Goal: Transaction & Acquisition: Book appointment/travel/reservation

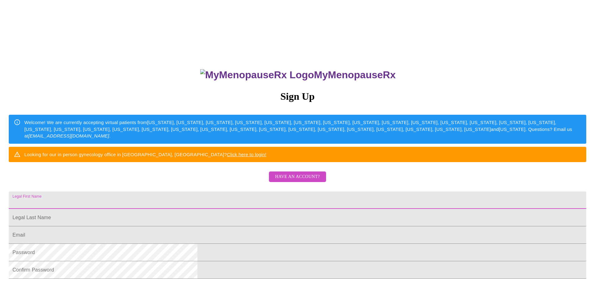
click at [272, 209] on input "Legal First Name" at bounding box center [297, 200] width 577 height 17
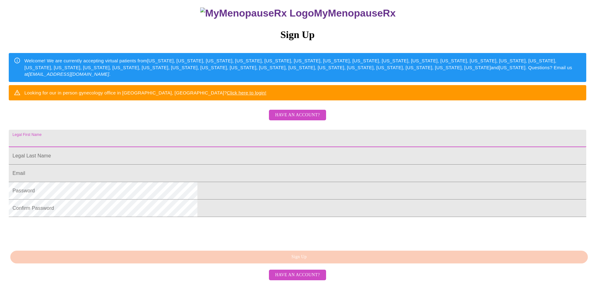
scroll to position [94, 0]
type input "[PERSON_NAME]"
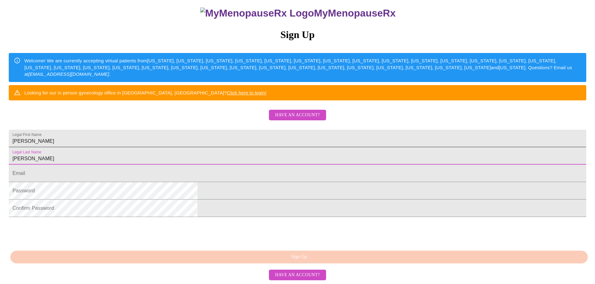
type input "[PERSON_NAME]"
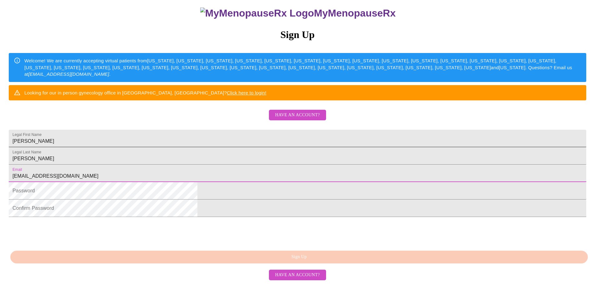
type input "[EMAIL_ADDRESS][DOMAIN_NAME]"
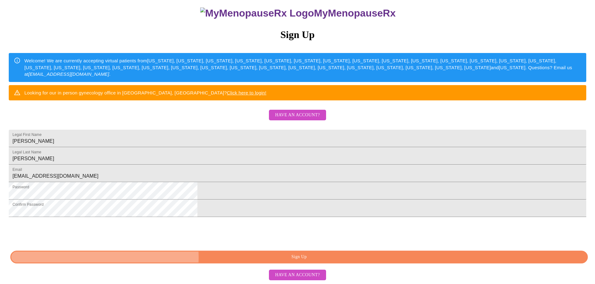
click at [287, 261] on span "Sign Up" at bounding box center [298, 258] width 563 height 8
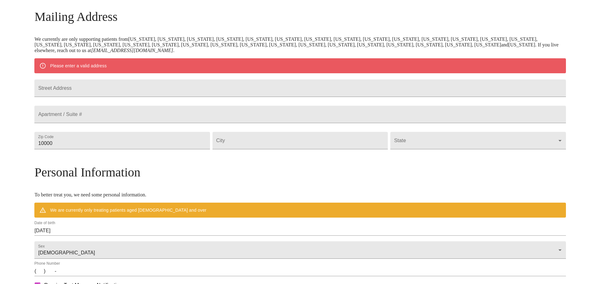
scroll to position [85, 0]
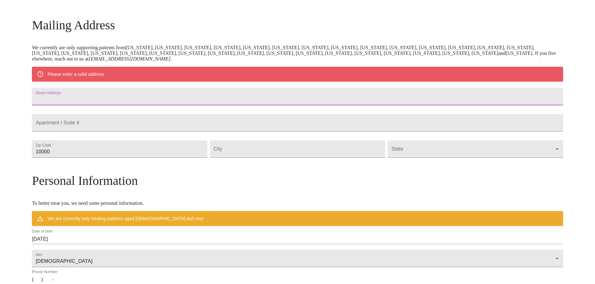
click at [129, 100] on input "Street Address" at bounding box center [297, 96] width 531 height 17
type input "[STREET_ADDRESS]"
type input "76028"
type input "[PERSON_NAME]"
click at [484, 165] on body "MyMenopauseRx Welcome to MyMenopauseRx Since it's your first time here, you'll …" at bounding box center [297, 160] width 590 height 487
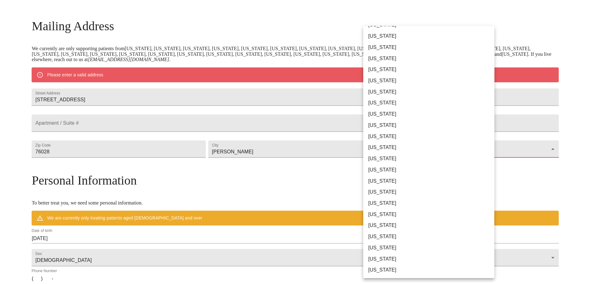
scroll to position [313, 0]
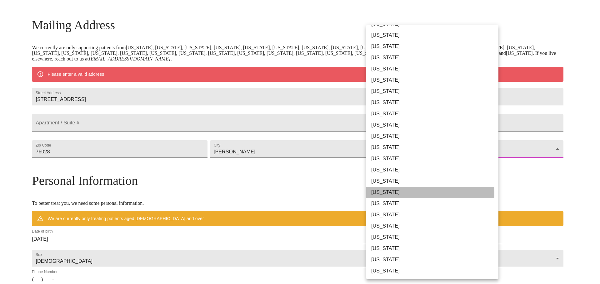
click at [422, 194] on li "[US_STATE]" at bounding box center [434, 192] width 137 height 11
type input "[US_STATE]"
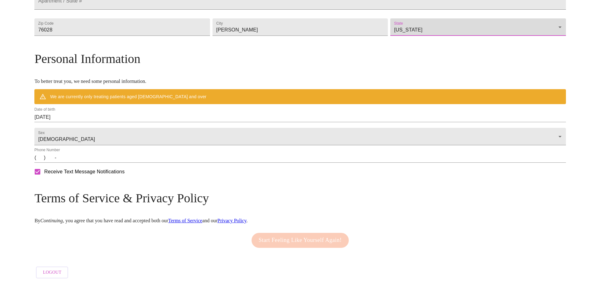
scroll to position [207, 0]
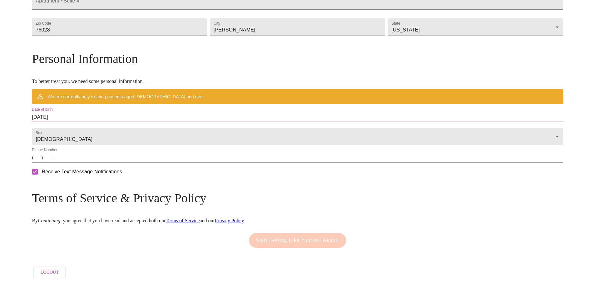
click at [131, 113] on input "[DATE]" at bounding box center [297, 117] width 531 height 10
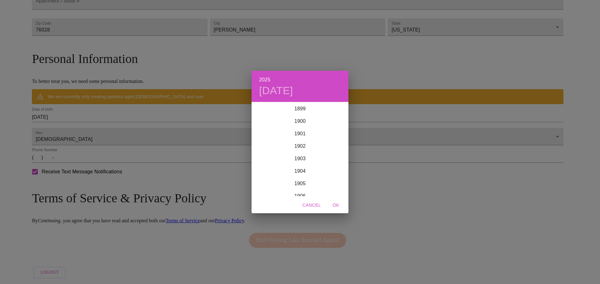
scroll to position [1536, 0]
click at [157, 106] on div "2025 [DATE] 1900 1901 1902 1903 1904 1905 1906 1907 1908 1909 1910 1911 1912 19…" at bounding box center [300, 142] width 600 height 284
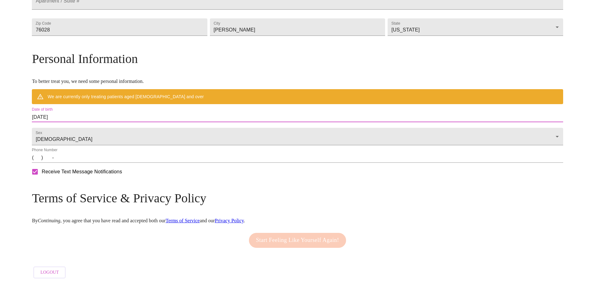
click at [124, 112] on input "[DATE]" at bounding box center [297, 117] width 531 height 10
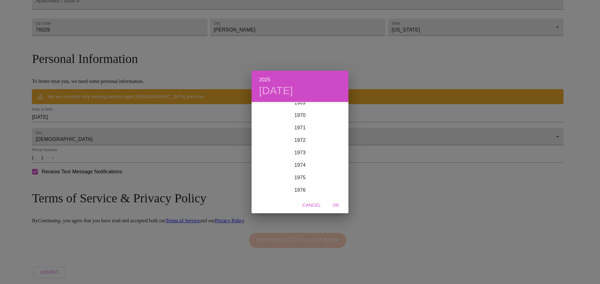
scroll to position [881, 0]
click at [297, 164] on div "1974" at bounding box center [299, 165] width 97 height 12
click at [300, 112] on div "Feb" at bounding box center [300, 114] width 32 height 23
click at [299, 144] on p "6" at bounding box center [300, 146] width 2 height 6
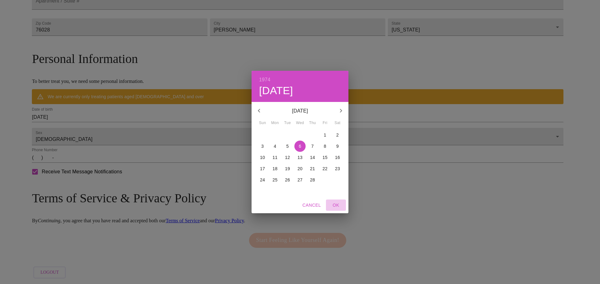
click at [335, 204] on span "OK" at bounding box center [335, 206] width 15 height 8
type input "[DATE]"
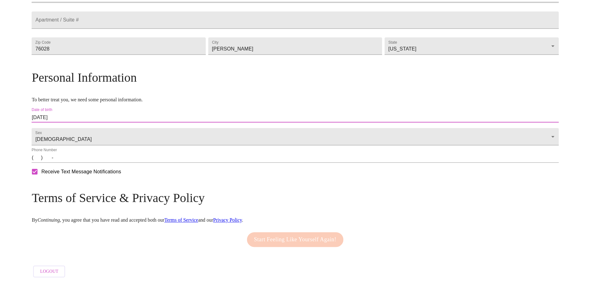
scroll to position [189, 0]
click at [100, 159] on input "(   )    -" at bounding box center [297, 158] width 531 height 10
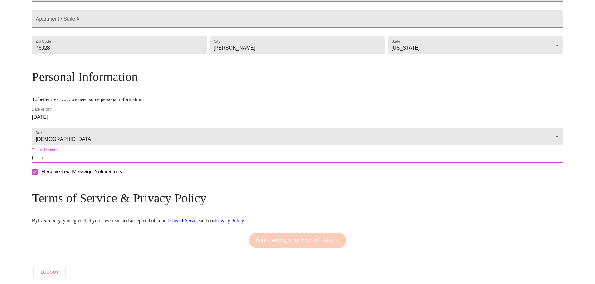
click at [98, 159] on input "(   )    -" at bounding box center [297, 158] width 531 height 10
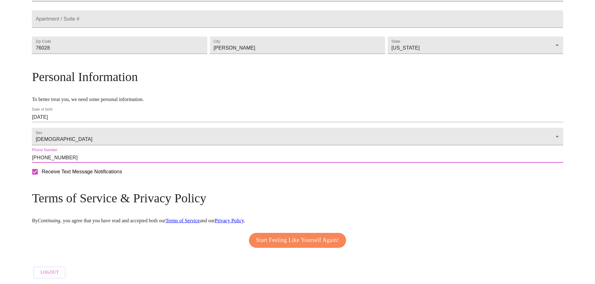
type input "[PHONE_NUMBER]"
click at [287, 236] on span "Start Feeling Like Yourself Again!" at bounding box center [297, 241] width 83 height 10
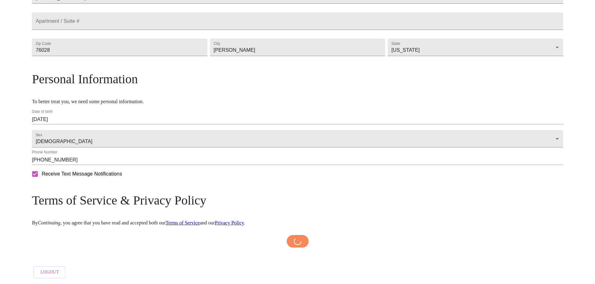
scroll to position [187, 0]
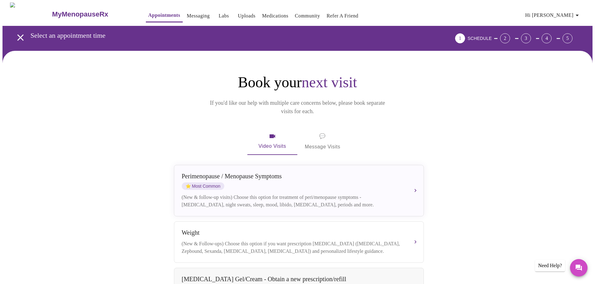
click at [324, 132] on span "💬" at bounding box center [322, 136] width 6 height 9
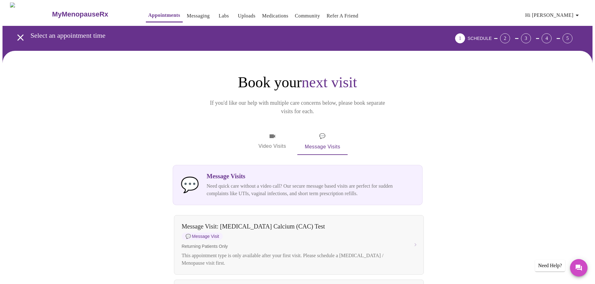
click at [268, 133] on span "Video Visits" at bounding box center [272, 142] width 35 height 18
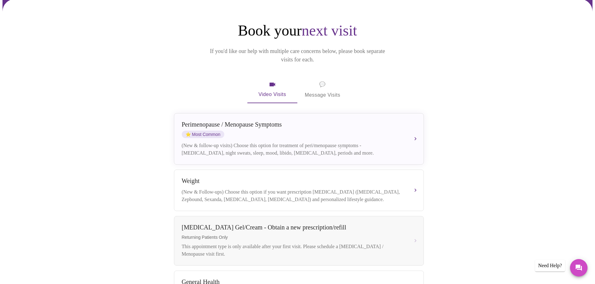
scroll to position [62, 0]
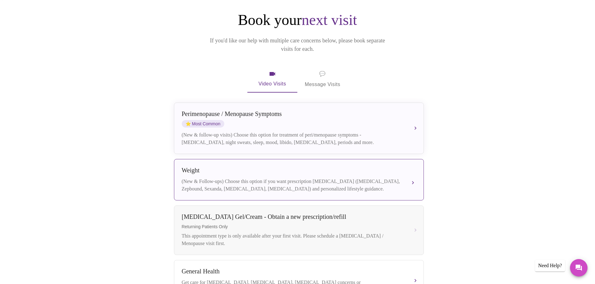
click at [212, 169] on div "Weight (New & Follow-ups) Choose this option if you want prescription [MEDICAL_…" at bounding box center [299, 180] width 234 height 26
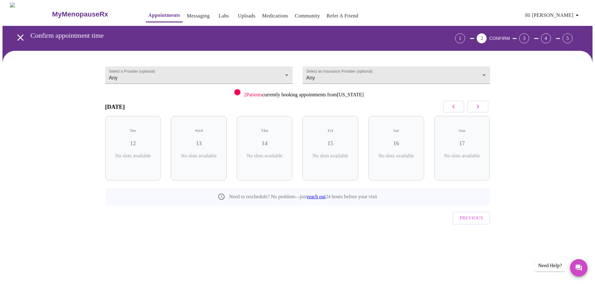
scroll to position [0, 0]
click at [480, 105] on icon "button" at bounding box center [479, 106] width 7 height 7
click at [454, 106] on icon "button" at bounding box center [455, 106] width 7 height 7
click at [481, 110] on icon "button" at bounding box center [479, 106] width 7 height 7
click at [329, 141] on h3 "20" at bounding box center [333, 143] width 46 height 7
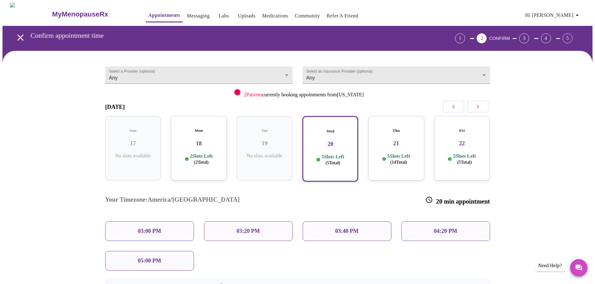
click at [126, 222] on div "03:00 PM" at bounding box center [149, 232] width 89 height 20
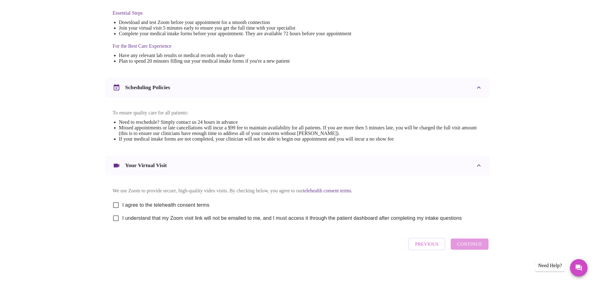
scroll to position [168, 0]
click at [113, 202] on input "I agree to the telehealth consent terms" at bounding box center [115, 205] width 13 height 13
checkbox input "true"
click at [113, 216] on input "I understand that my Zoom visit link will not be emailed to me, and I must acce…" at bounding box center [115, 218] width 13 height 13
checkbox input "true"
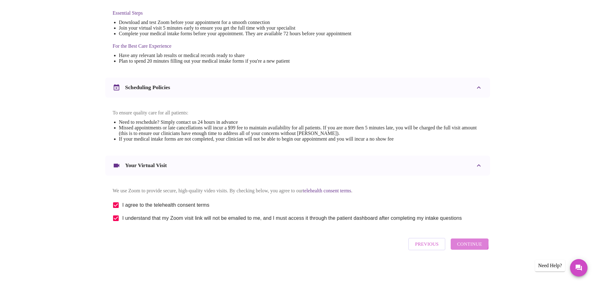
click at [469, 246] on span "Continue" at bounding box center [469, 244] width 25 height 8
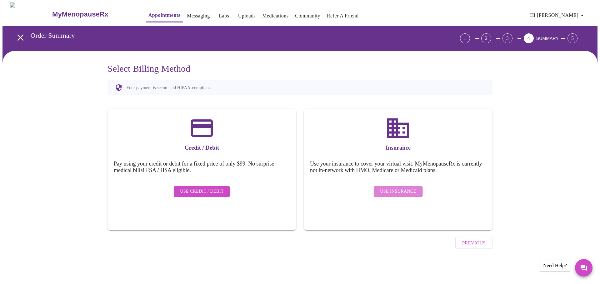
click at [395, 188] on span "Use Insurance" at bounding box center [398, 192] width 36 height 8
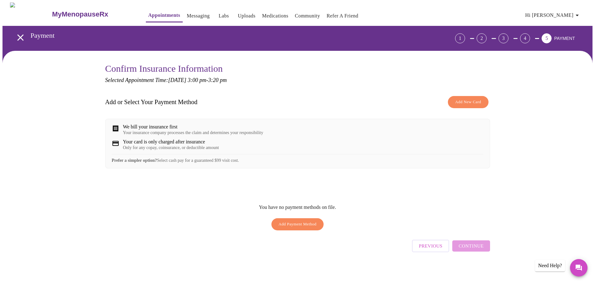
click at [293, 226] on span "Add Payment Method" at bounding box center [298, 224] width 38 height 7
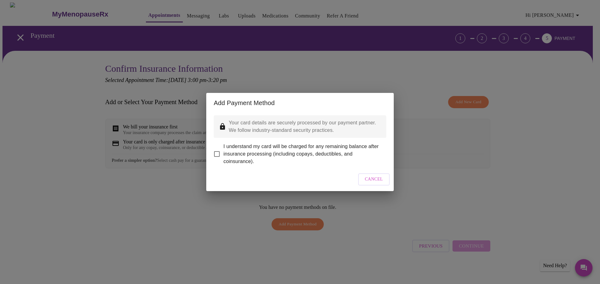
click at [217, 148] on input "I understand my card will be charged for any remaining balance after insurance …" at bounding box center [216, 154] width 13 height 13
checkbox input "true"
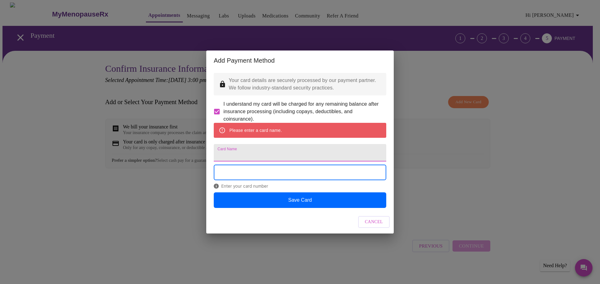
click at [232, 156] on input "Card Name" at bounding box center [300, 152] width 172 height 17
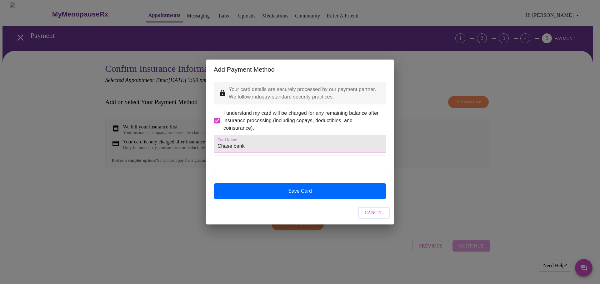
type input "Chase bank"
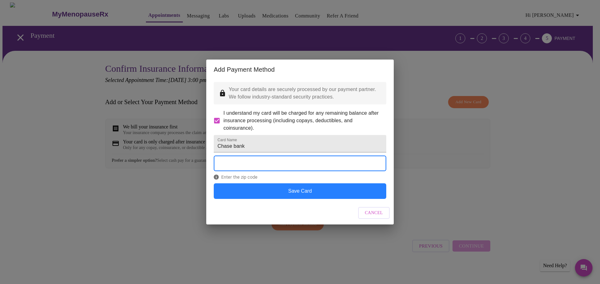
click at [287, 194] on button "Save Card" at bounding box center [300, 192] width 172 height 16
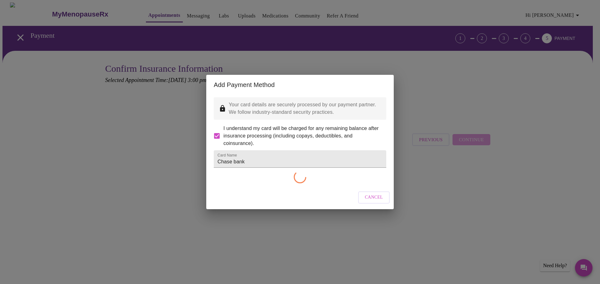
checkbox input "false"
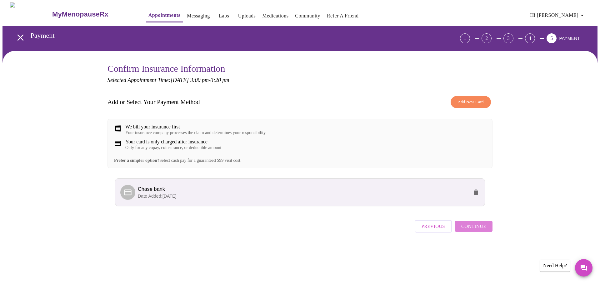
click at [475, 231] on span "Continue" at bounding box center [473, 227] width 25 height 8
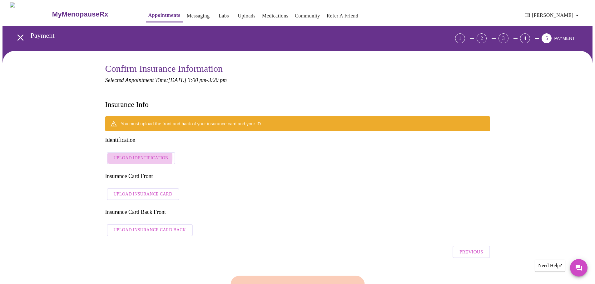
click at [129, 155] on span "Upload Identification" at bounding box center [141, 159] width 55 height 8
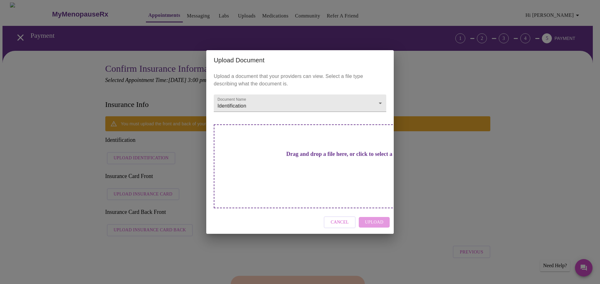
click at [375, 213] on div "Cancel Upload" at bounding box center [299, 222] width 187 height 23
click at [295, 158] on h3 "Drag and drop a file here, or click to select a file" at bounding box center [343, 154] width 172 height 7
